Goal: Obtain resource: Obtain resource

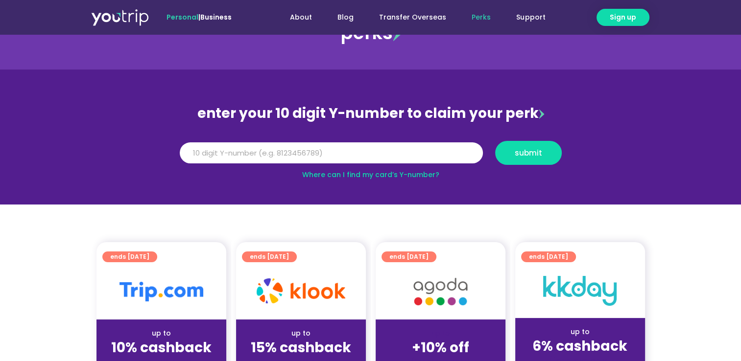
scroll to position [98, 0]
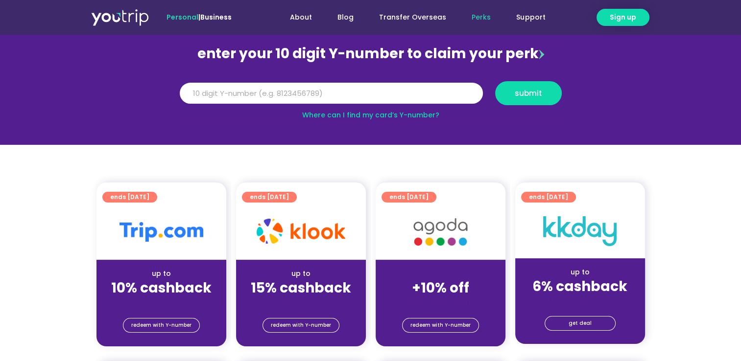
click at [414, 114] on link "Where can I find my card’s Y-number?" at bounding box center [370, 115] width 137 height 10
click at [276, 91] on input "Y Number" at bounding box center [331, 94] width 303 height 22
type input "8187590316"
click at [512, 88] on button "submit" at bounding box center [528, 93] width 67 height 24
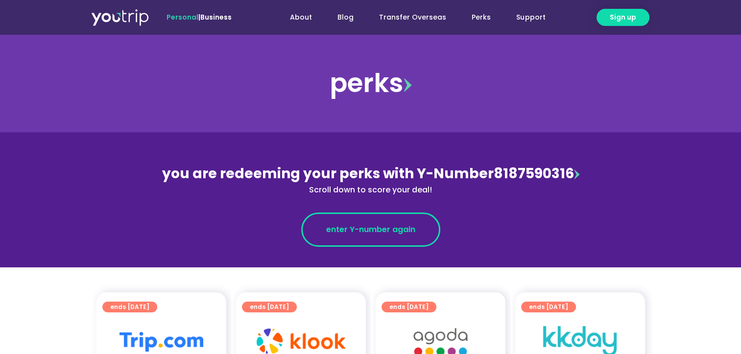
click at [361, 219] on link "enter Y-number again" at bounding box center [370, 230] width 139 height 34
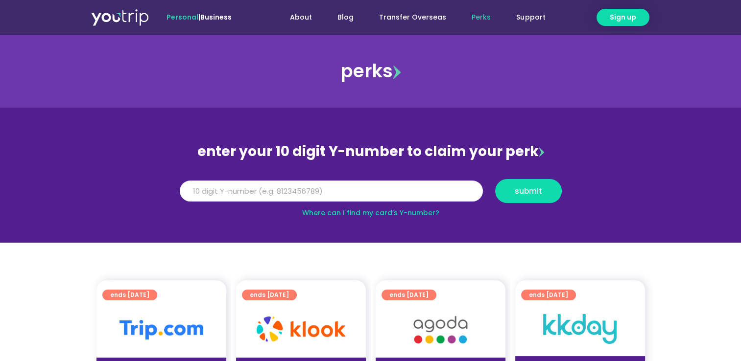
click at [257, 190] on input "Y Number" at bounding box center [331, 192] width 303 height 22
type input "8187590316"
click at [511, 195] on button "submit" at bounding box center [528, 191] width 67 height 24
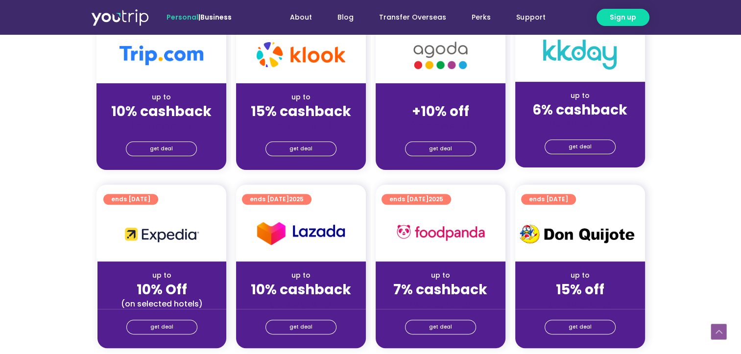
scroll to position [294, 0]
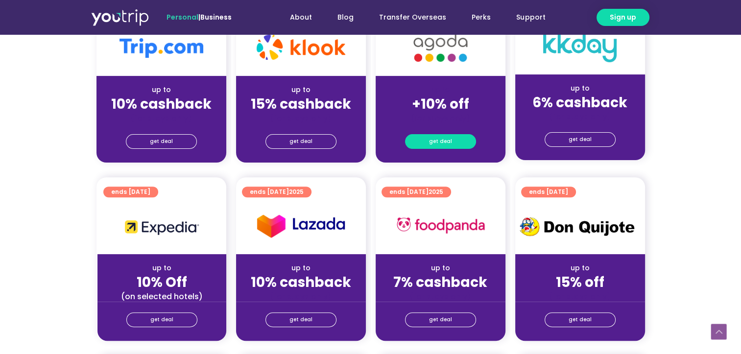
click at [461, 140] on link "get deal" at bounding box center [440, 141] width 71 height 15
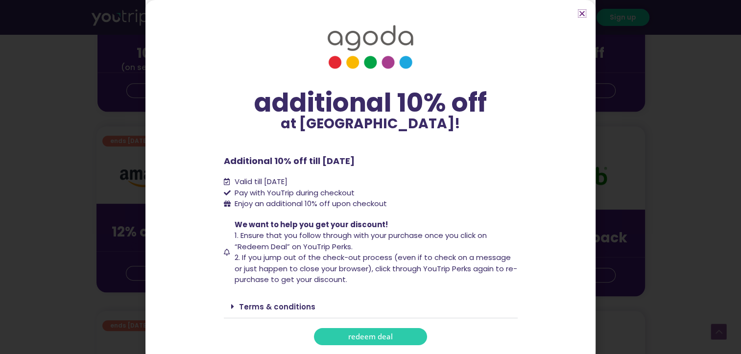
scroll to position [539, 0]
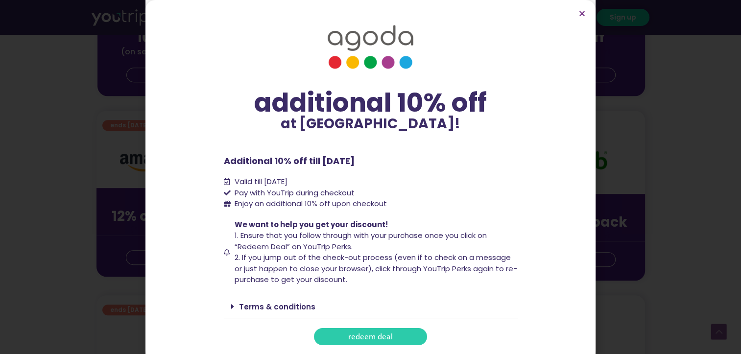
click at [369, 336] on span "redeem deal" at bounding box center [370, 336] width 45 height 7
